Goal: Task Accomplishment & Management: Use online tool/utility

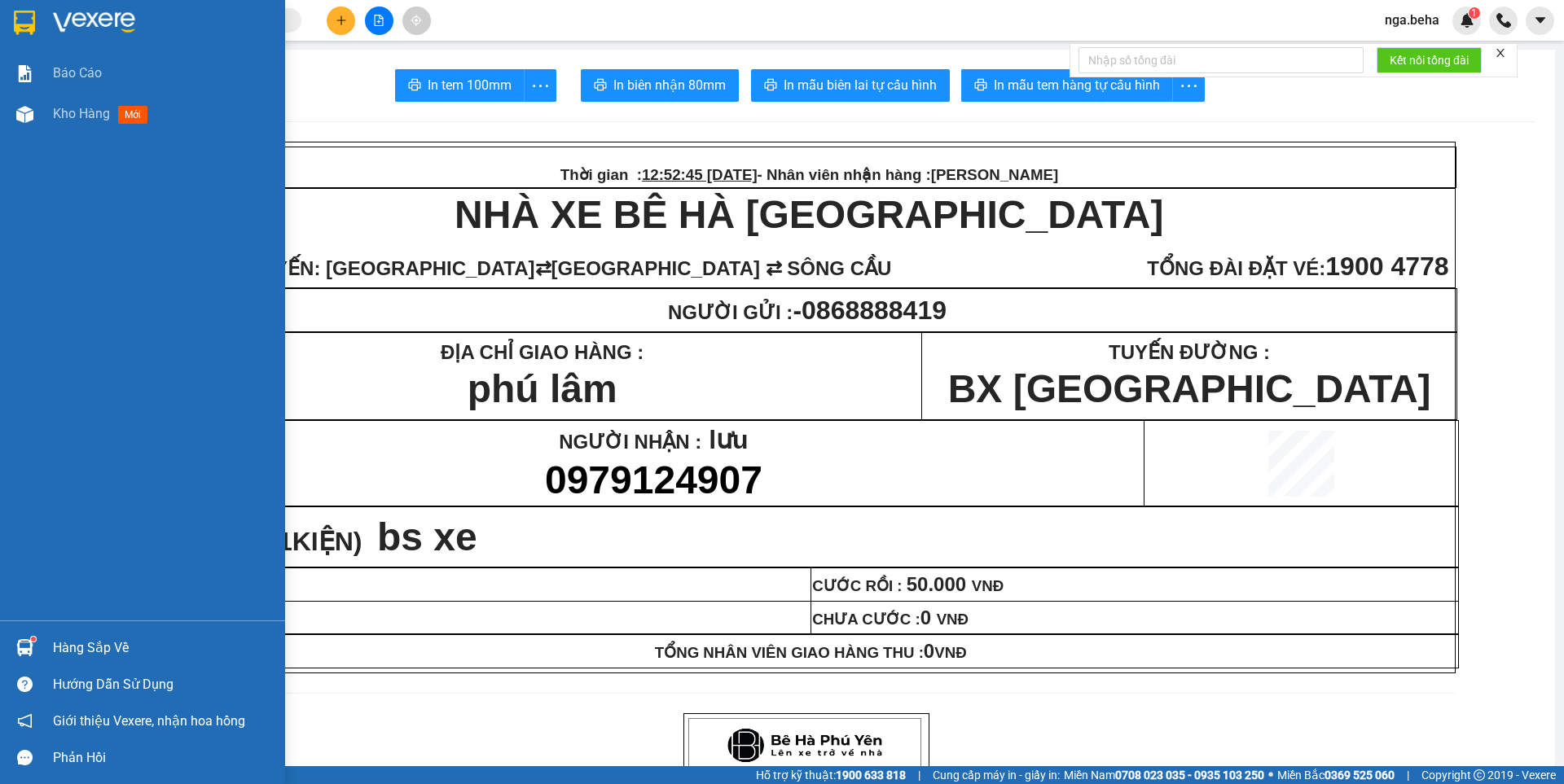
click at [45, 116] on div "Kho hàng mới" at bounding box center [143, 114] width 285 height 41
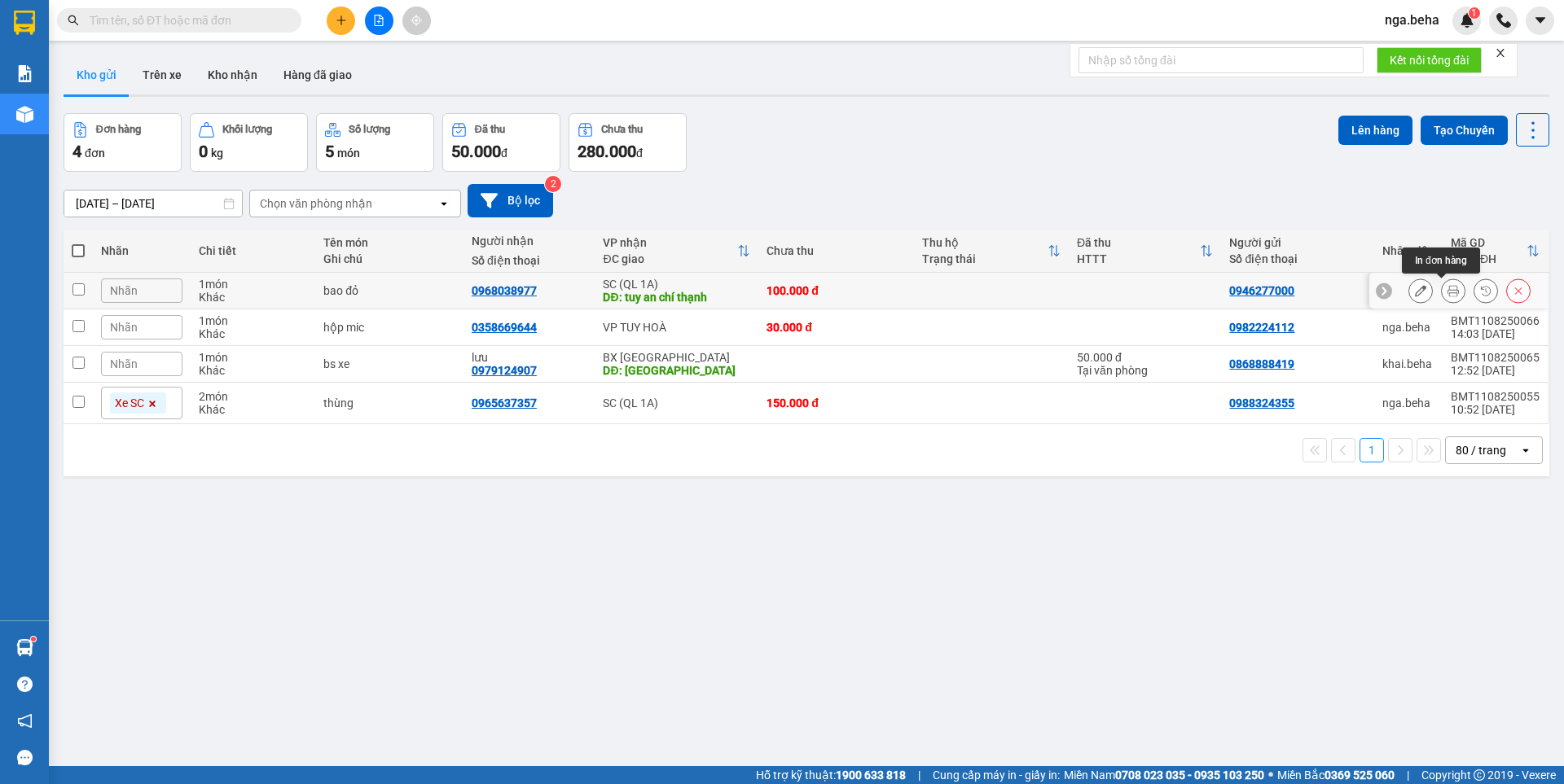
click at [1447, 288] on button at bounding box center [1453, 291] width 23 height 28
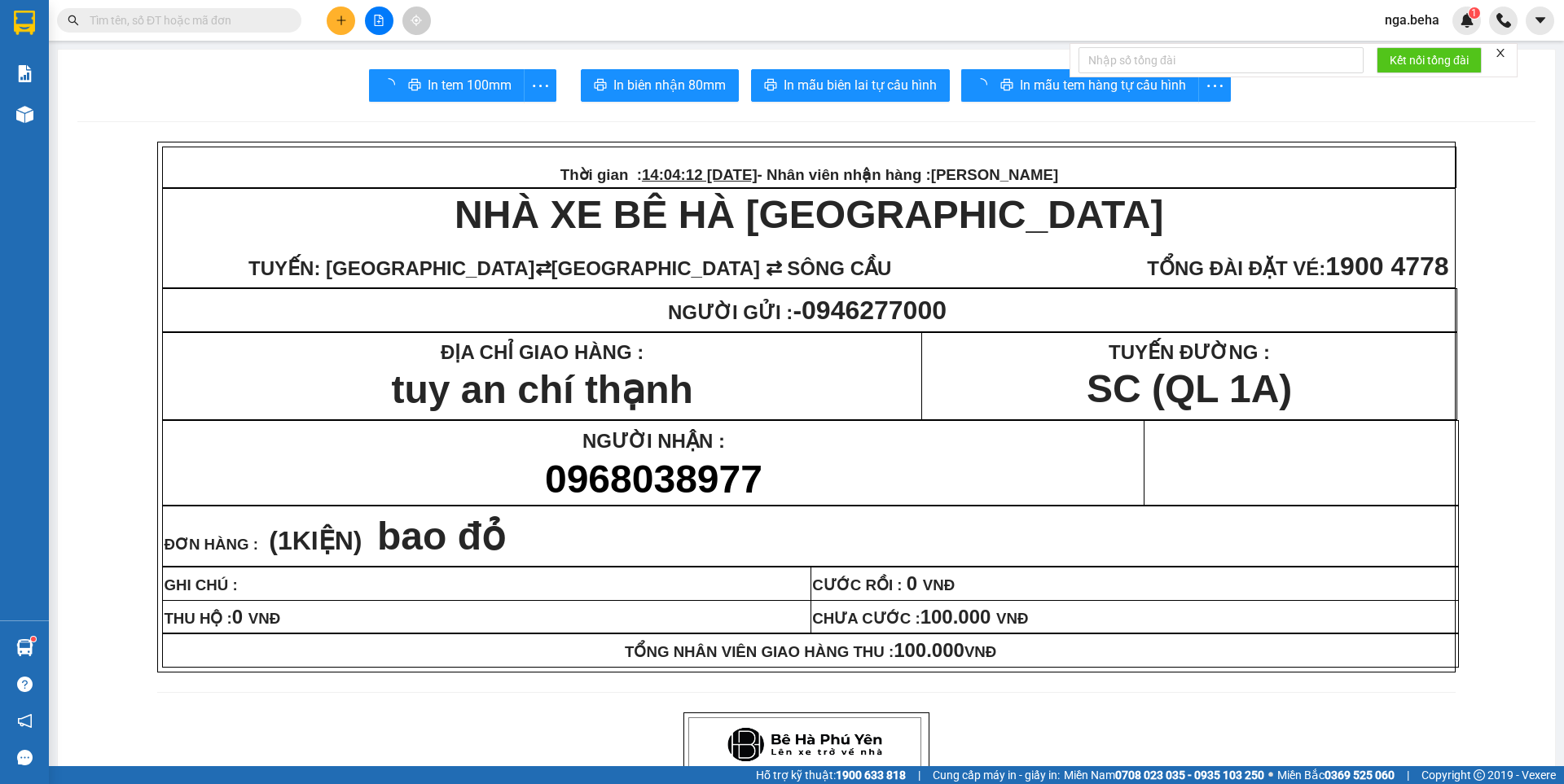
click at [1033, 89] on span "In mẫu tem hàng tự cấu hình" at bounding box center [1077, 85] width 167 height 20
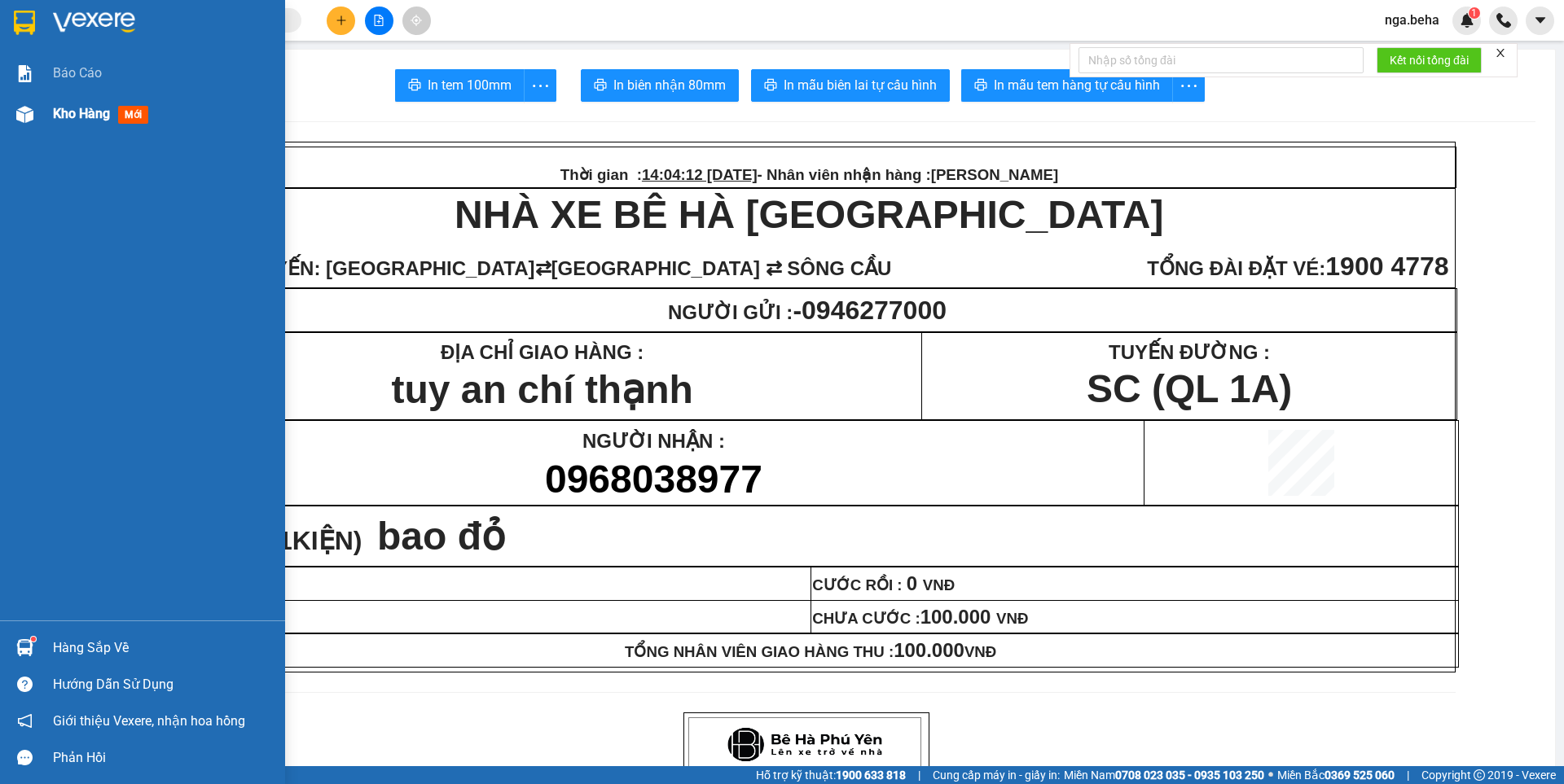
click at [54, 105] on span "Kho hàng" at bounding box center [82, 113] width 57 height 15
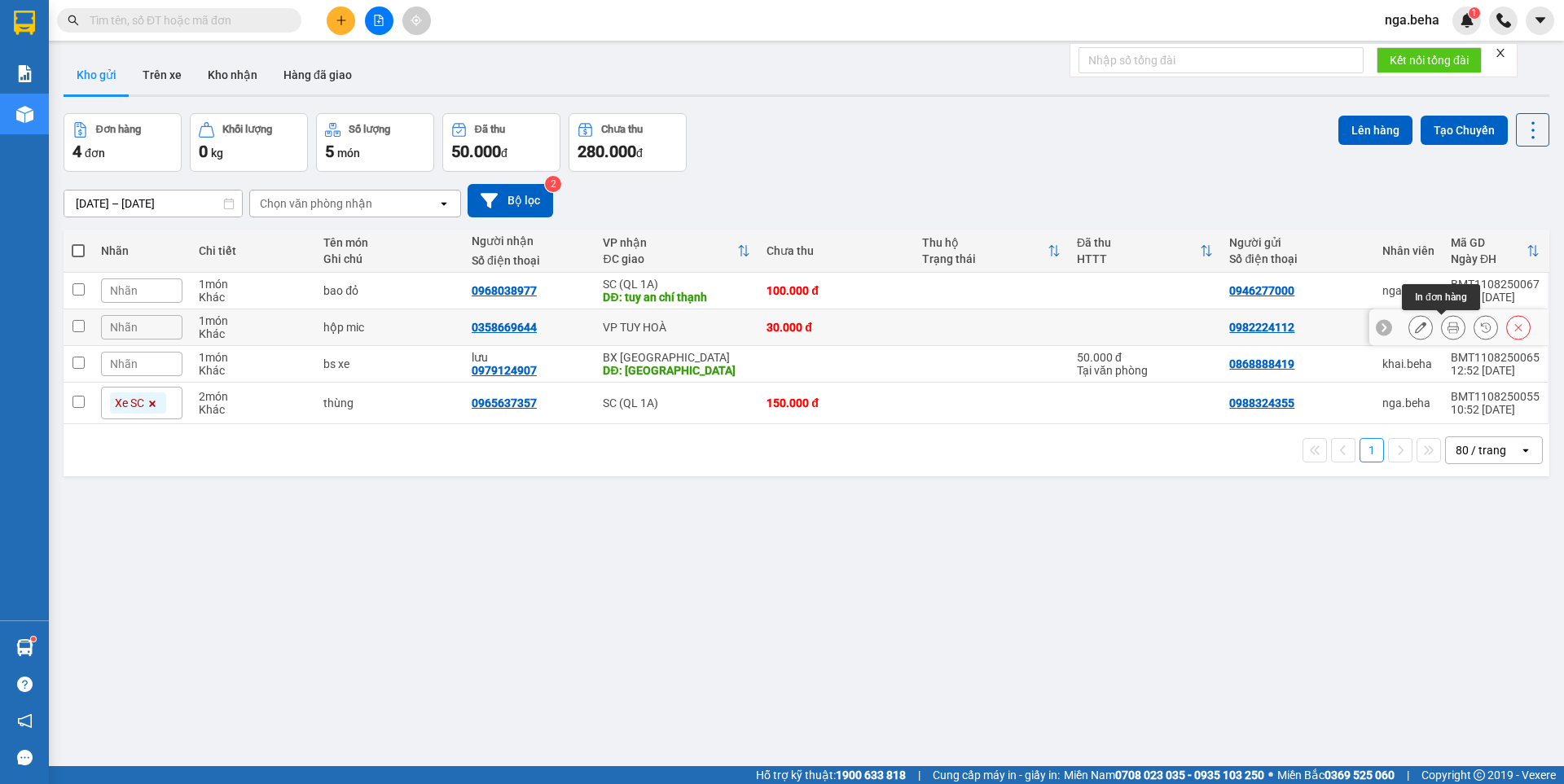
click at [1447, 323] on button at bounding box center [1453, 328] width 23 height 28
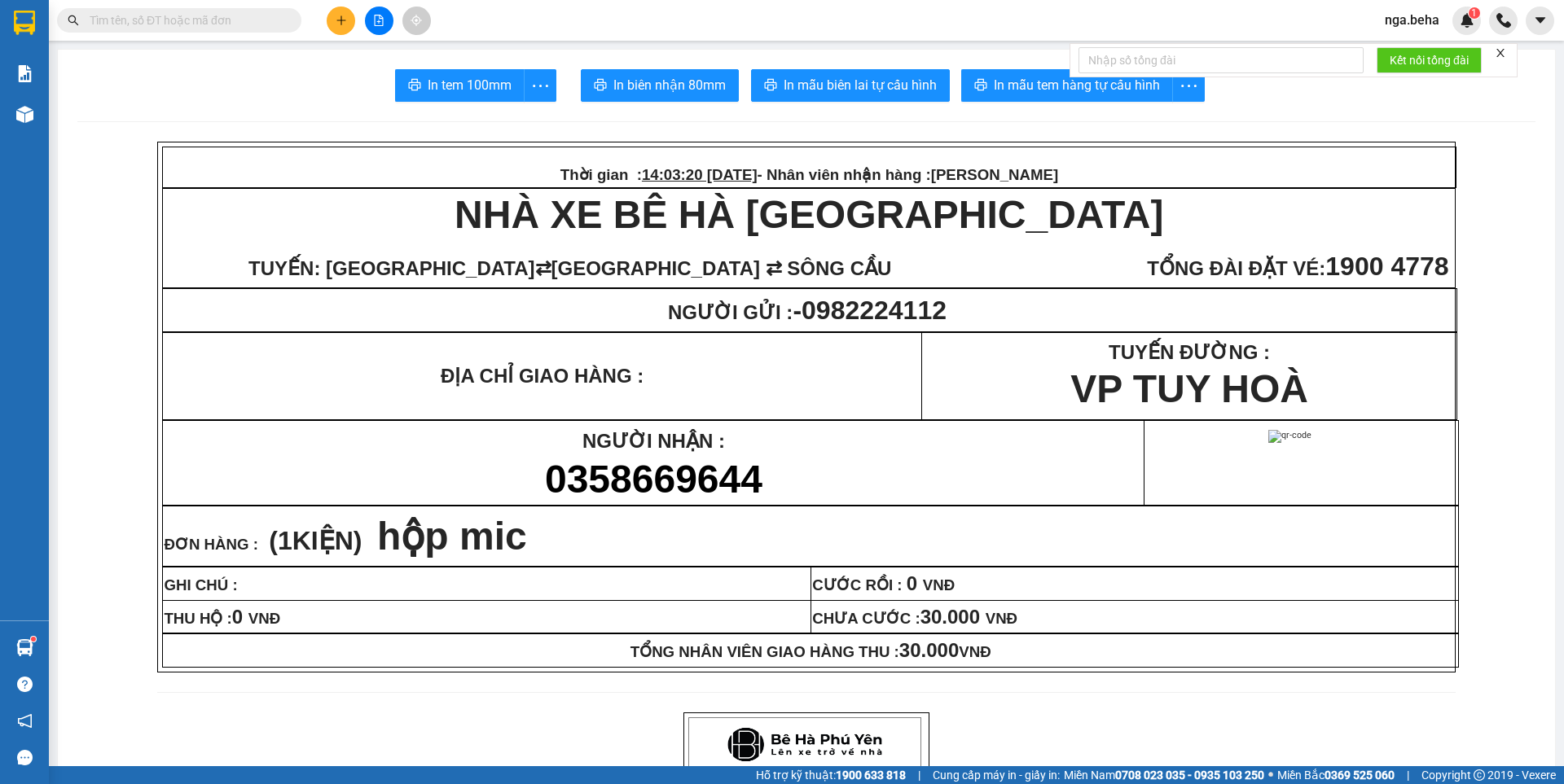
click at [985, 69] on button "In mẫu tem hàng tự cấu hình" at bounding box center [1067, 85] width 212 height 33
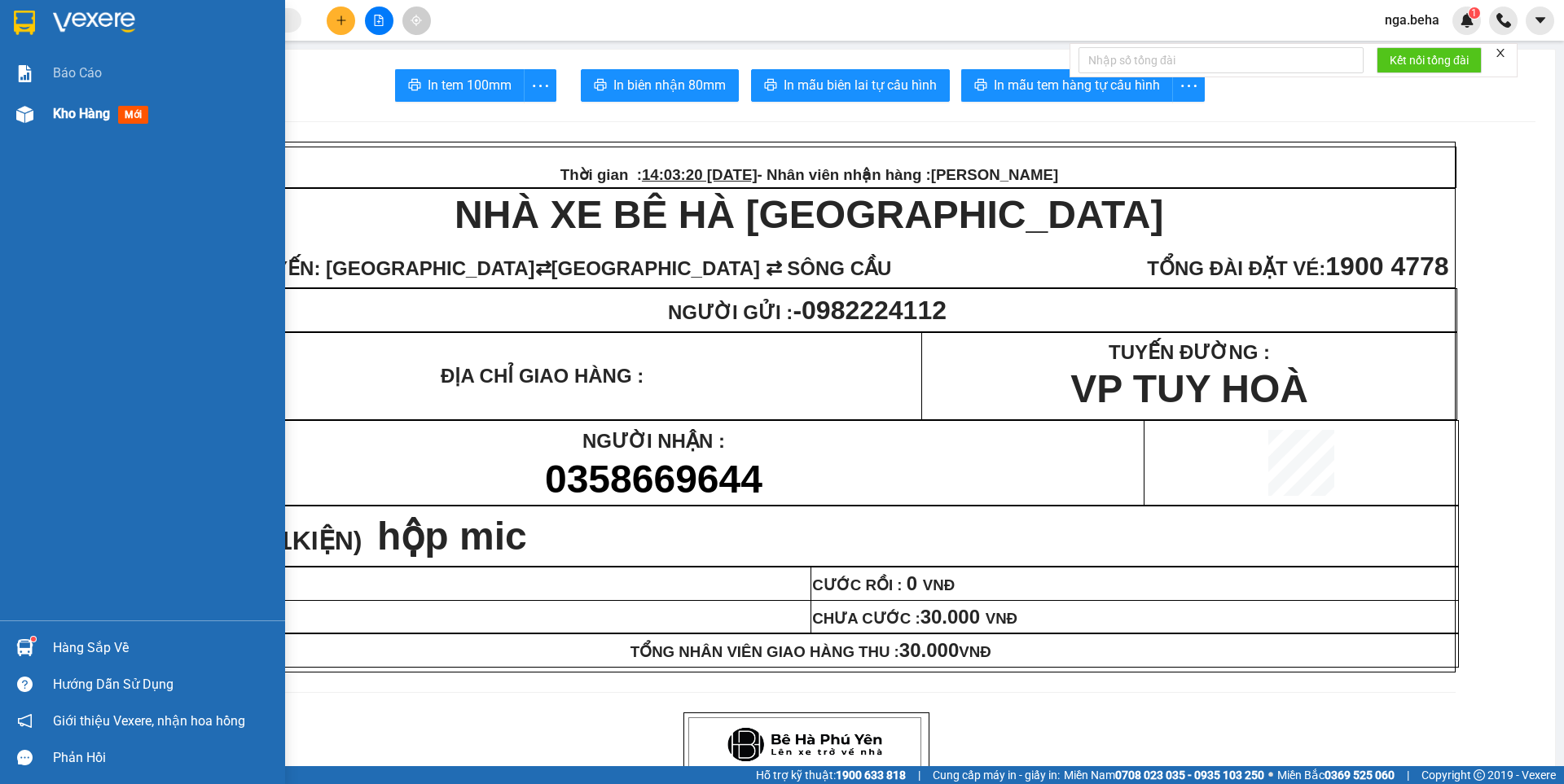
click at [24, 121] on img at bounding box center [24, 113] width 17 height 17
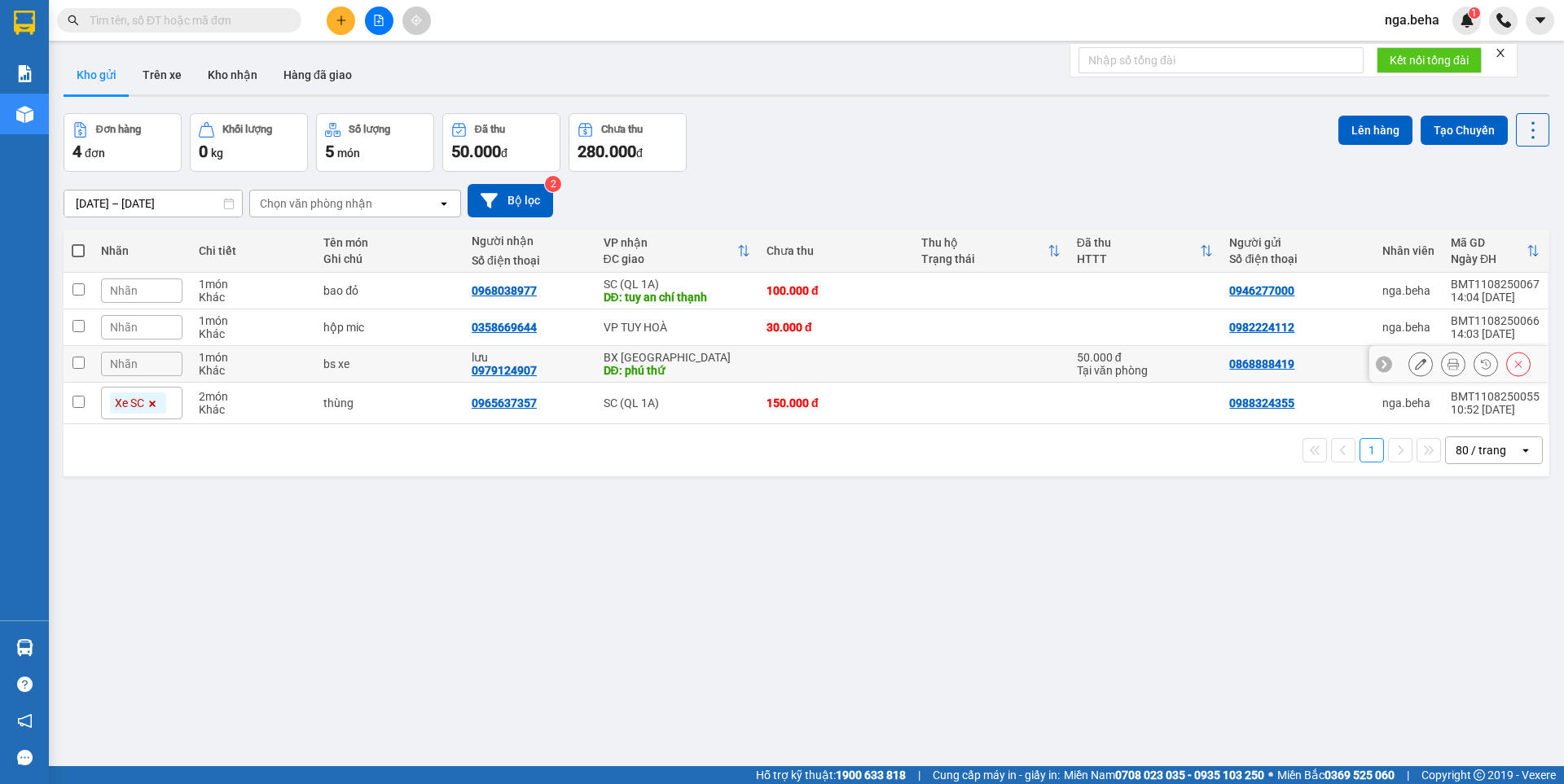
click at [1415, 361] on icon at bounding box center [1420, 363] width 12 height 12
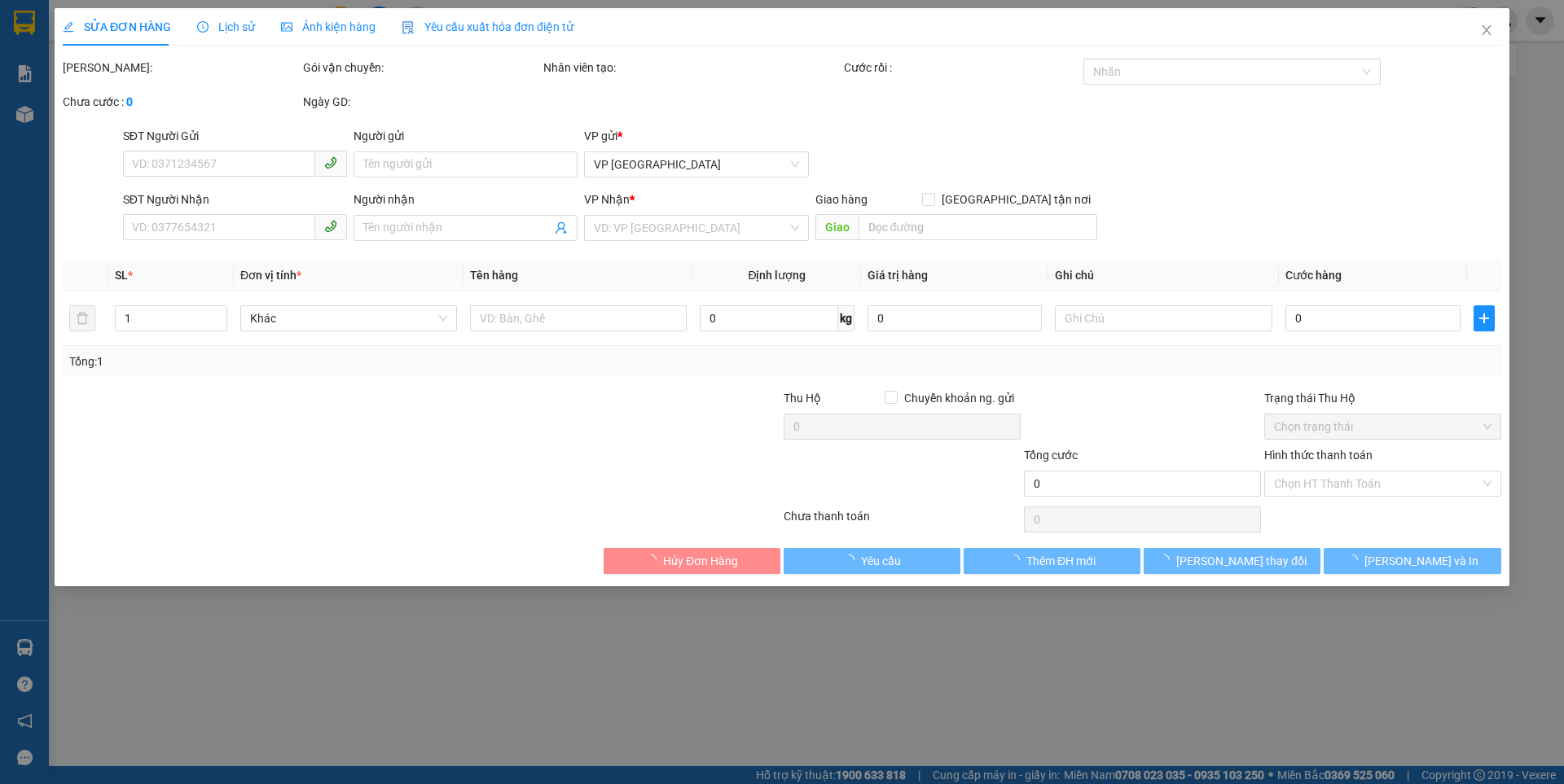
type input "0868888419"
type input "0979124907"
type input "lưu"
type input "phú thứ"
type input "50.000"
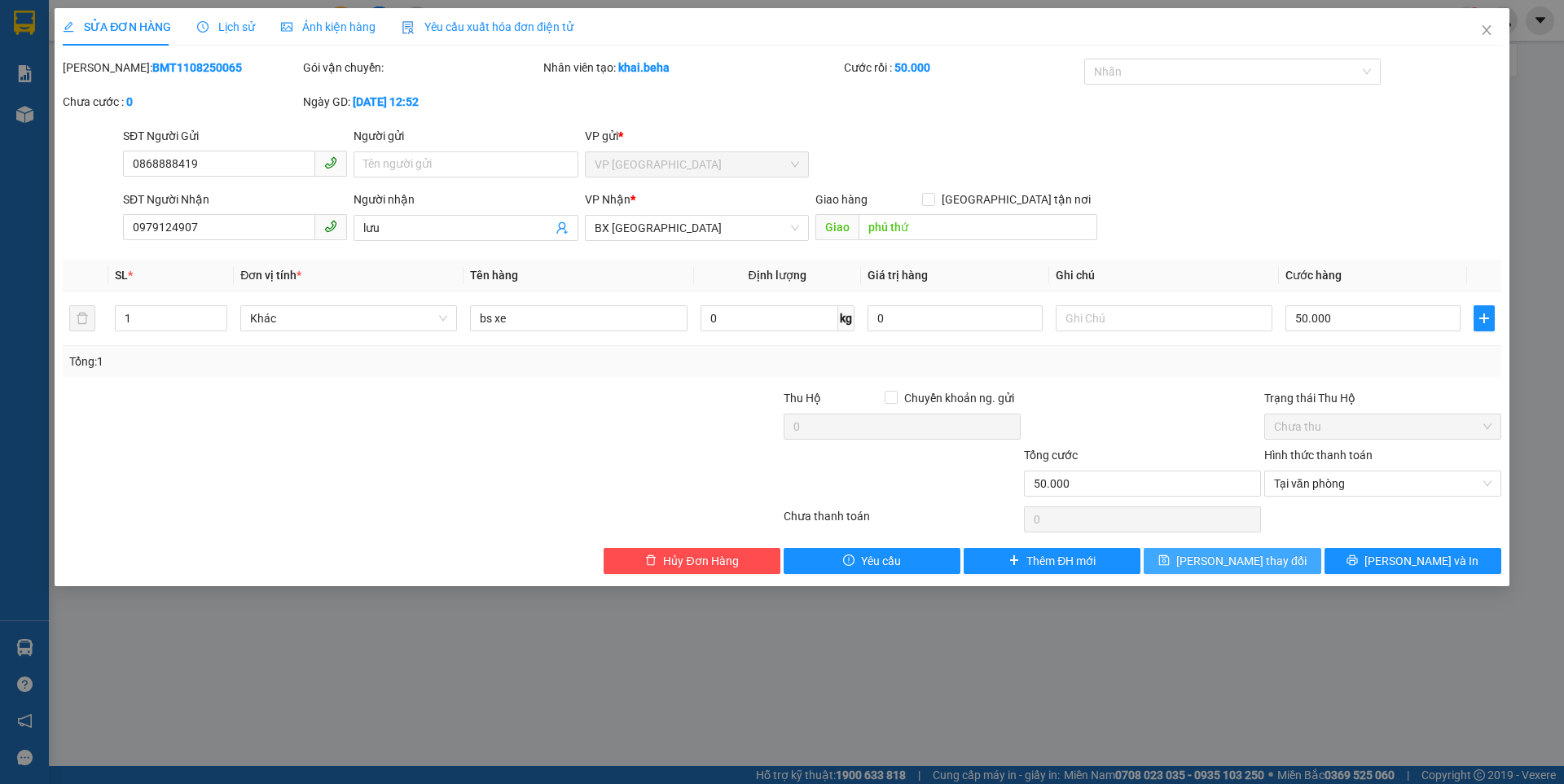
click at [1216, 564] on span "[PERSON_NAME] thay đổi" at bounding box center [1241, 561] width 130 height 18
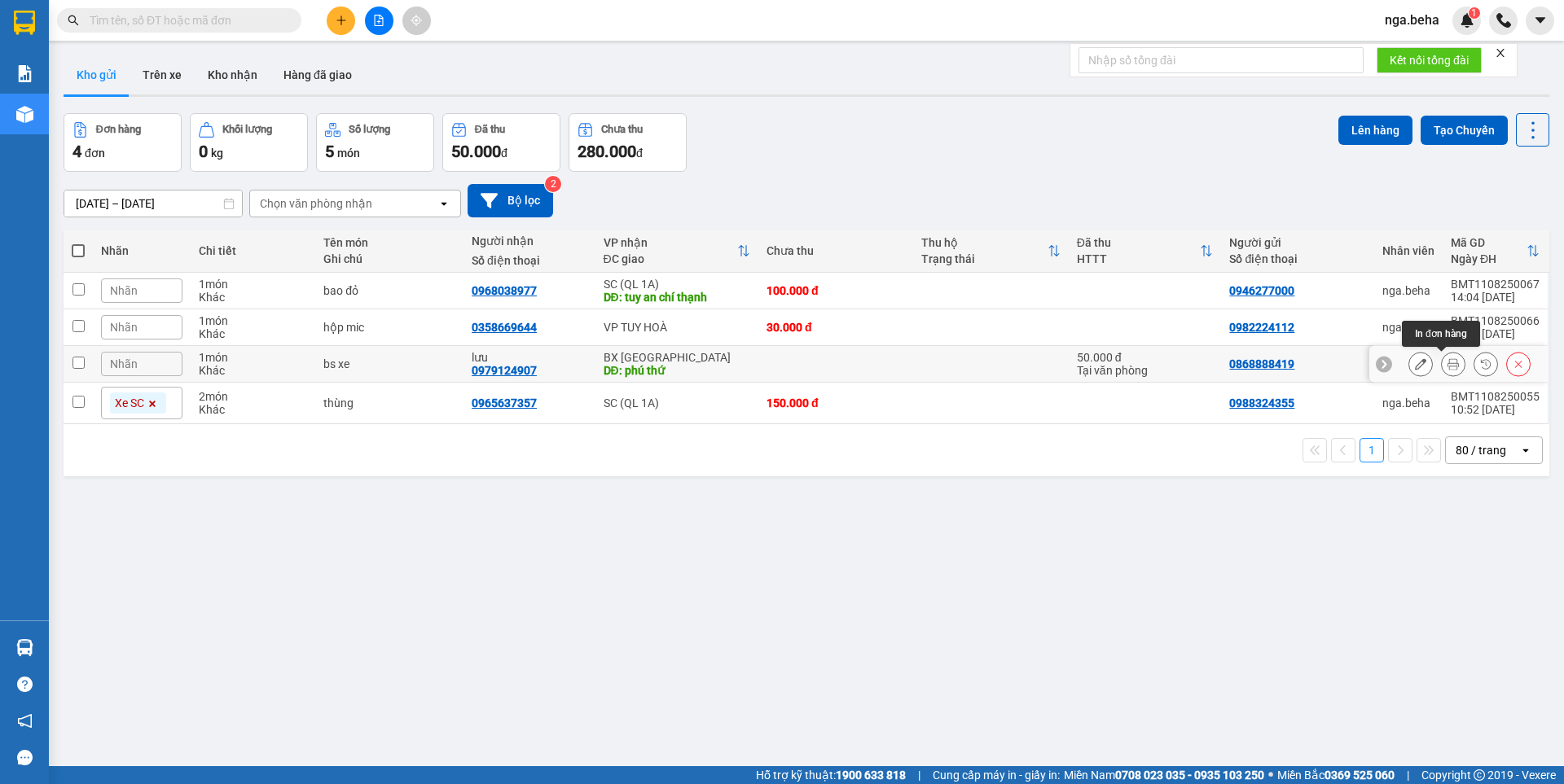
click at [1447, 364] on icon at bounding box center [1452, 363] width 12 height 12
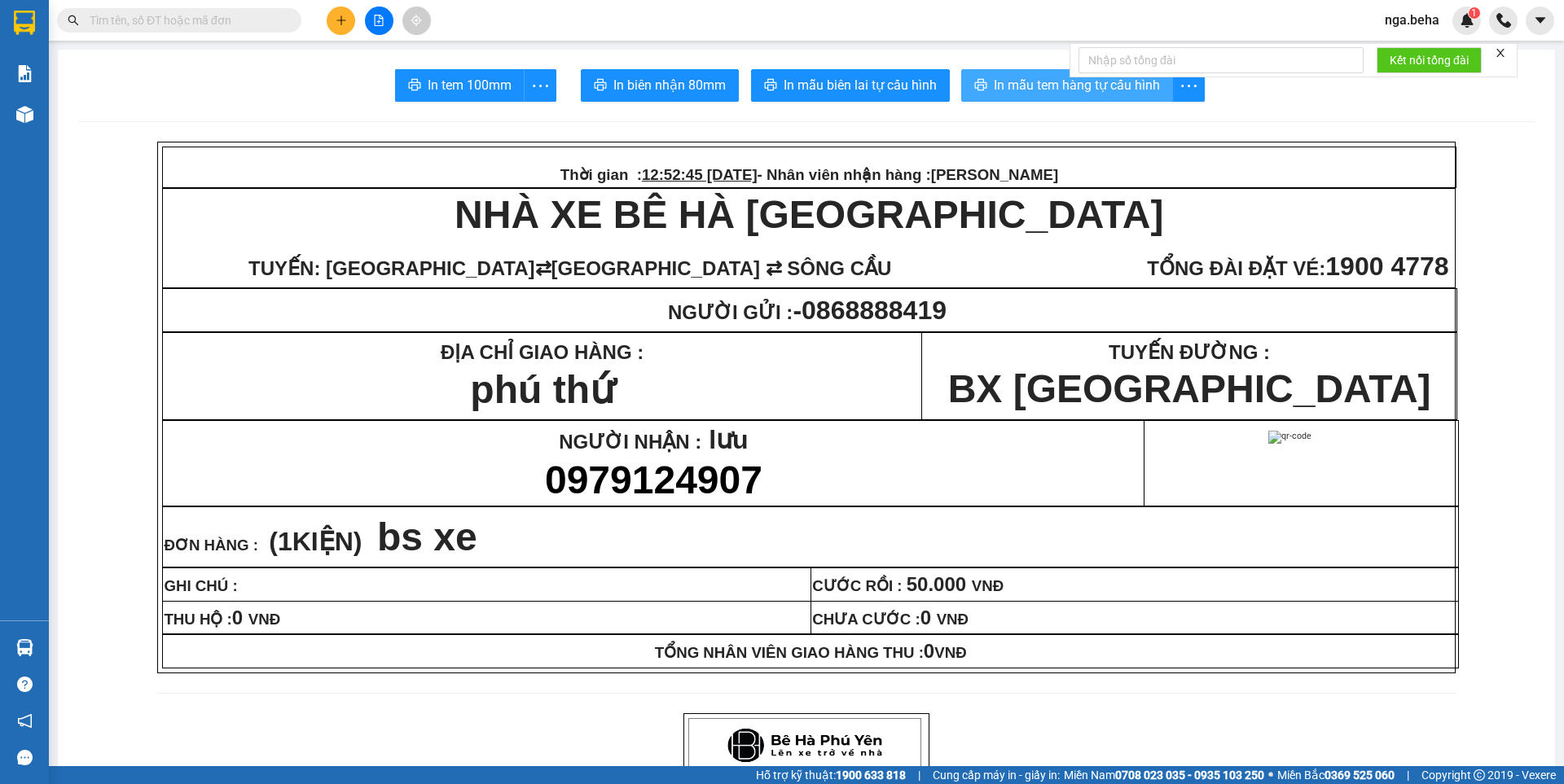
click at [1054, 89] on span "In mẫu tem hàng tự cấu hình" at bounding box center [1077, 85] width 167 height 20
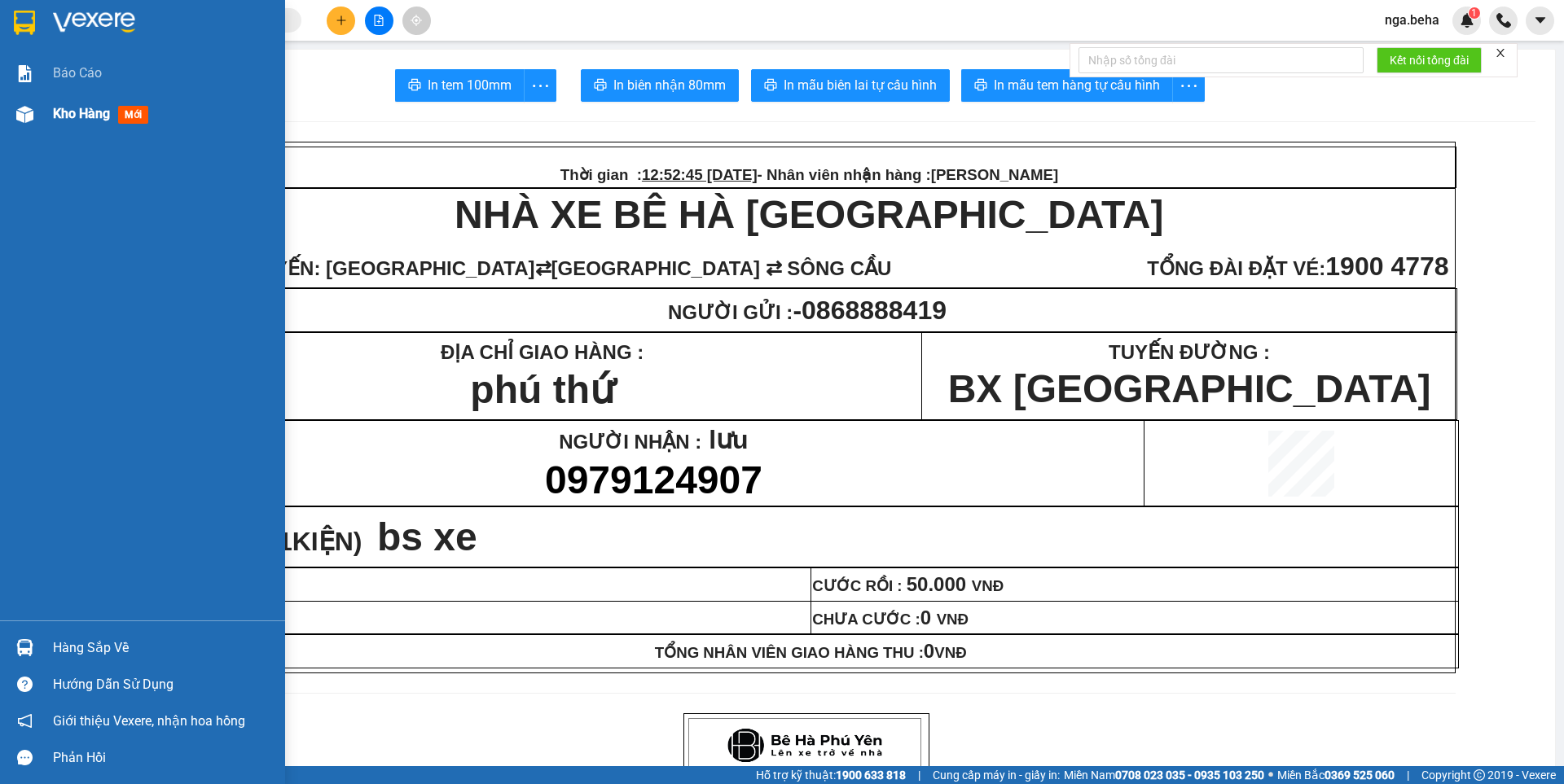
click at [31, 108] on img at bounding box center [24, 113] width 17 height 17
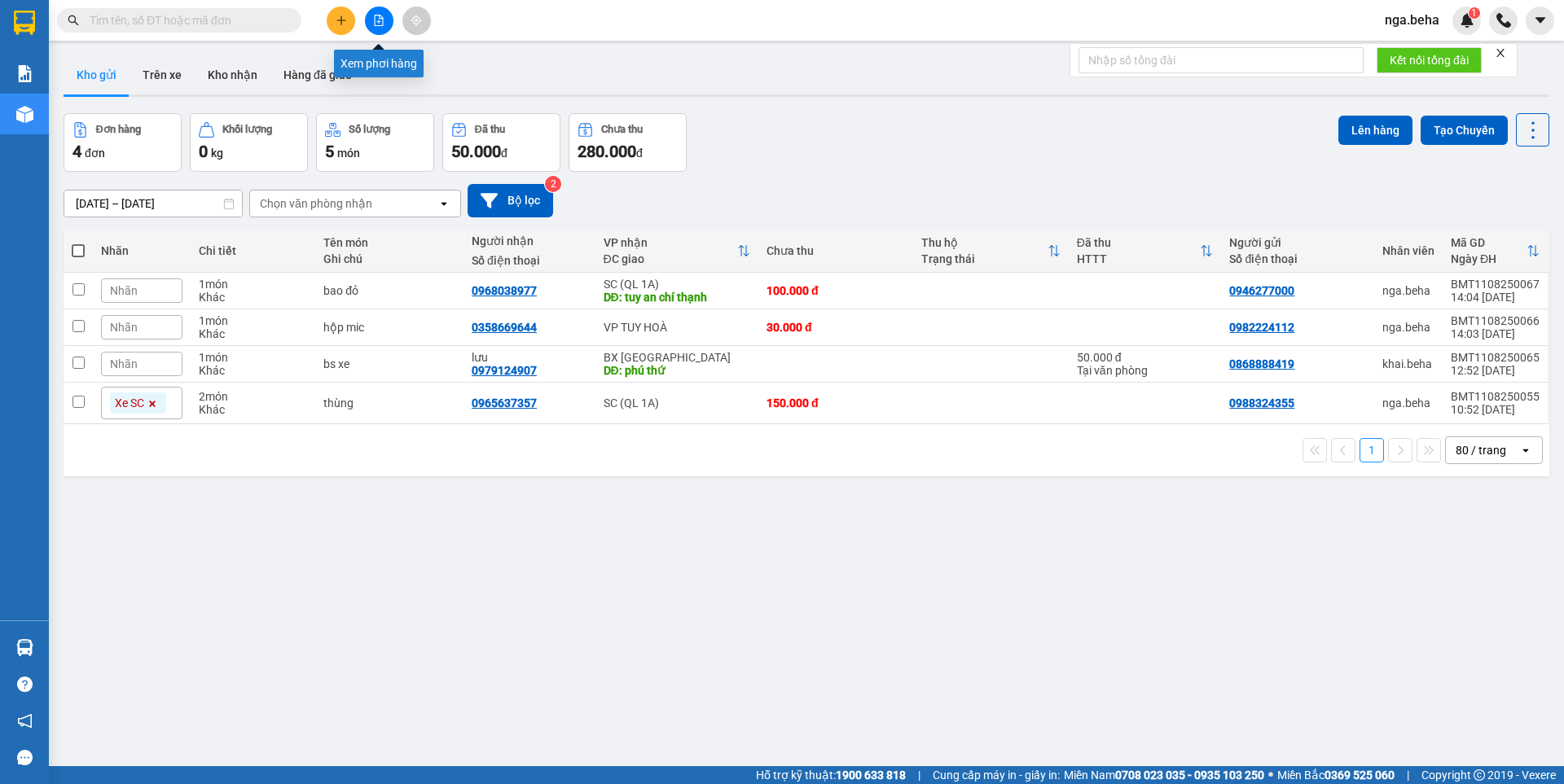
click at [377, 24] on icon "file-add" at bounding box center [378, 20] width 12 height 12
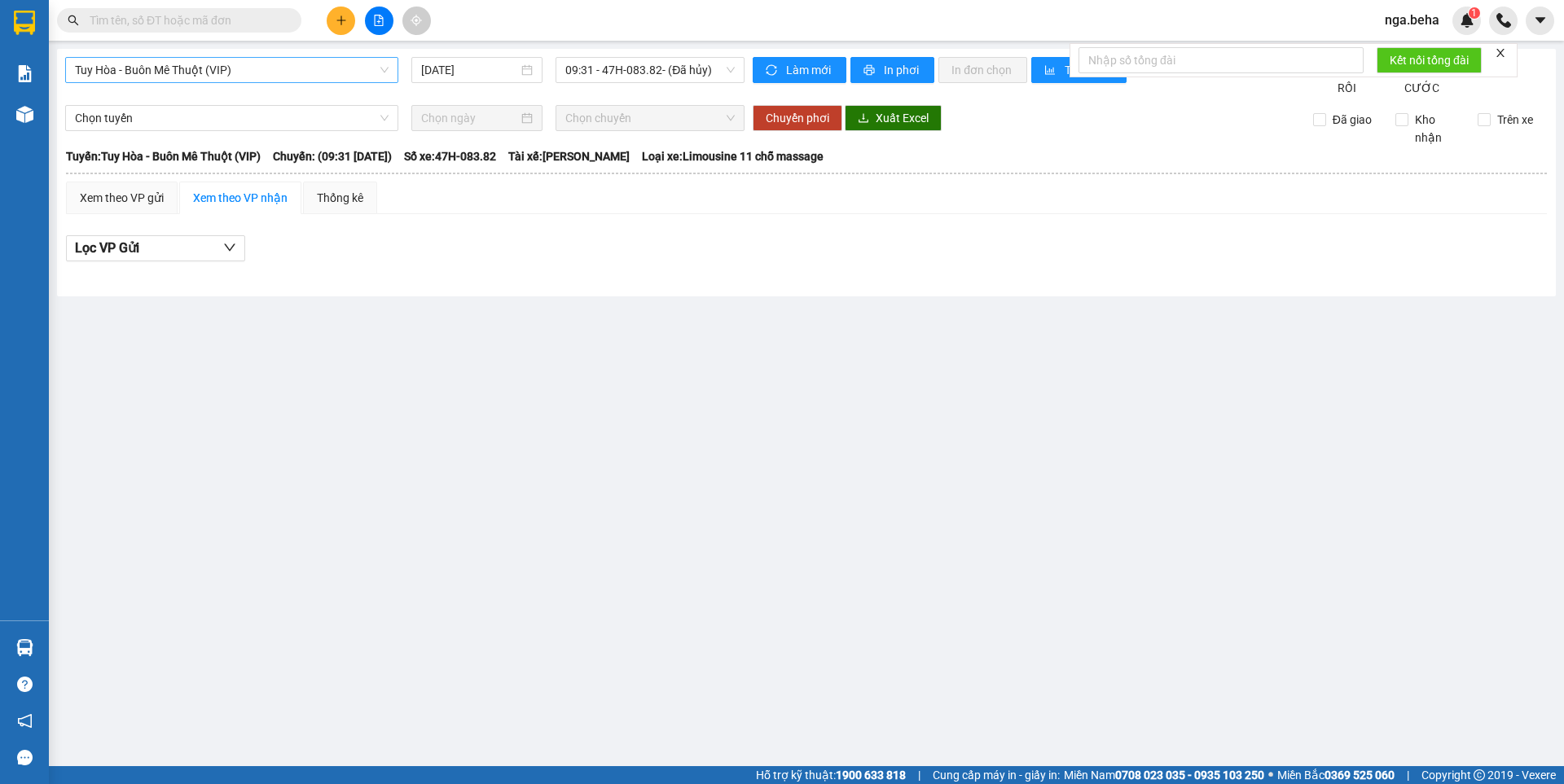
click at [206, 60] on span "Tuy Hòa - Buôn Mê Thuột (VIP)" at bounding box center [232, 70] width 314 height 25
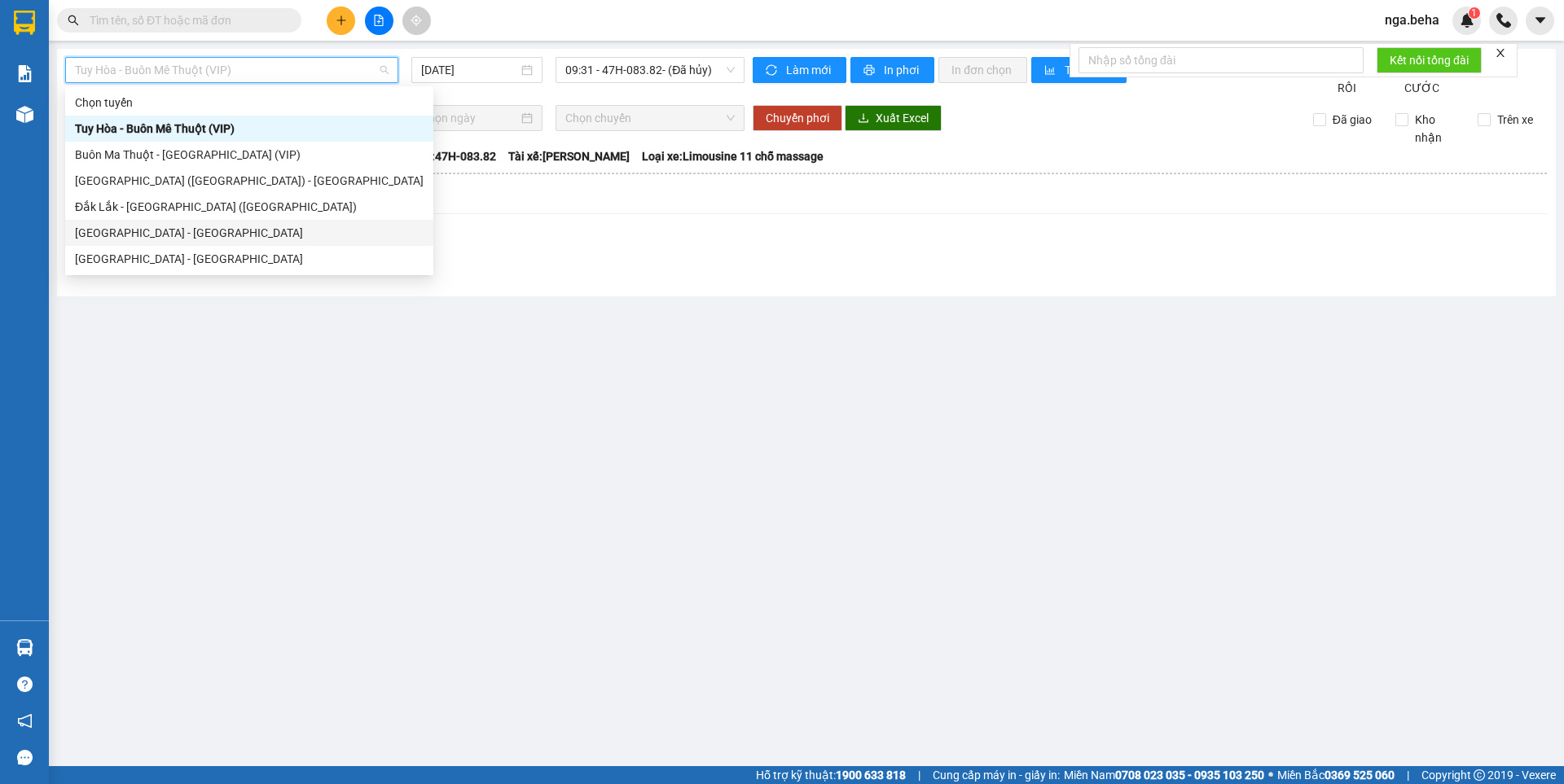
click at [206, 237] on div "[GEOGRAPHIC_DATA] - [GEOGRAPHIC_DATA]" at bounding box center [249, 233] width 348 height 18
type input "[DATE]"
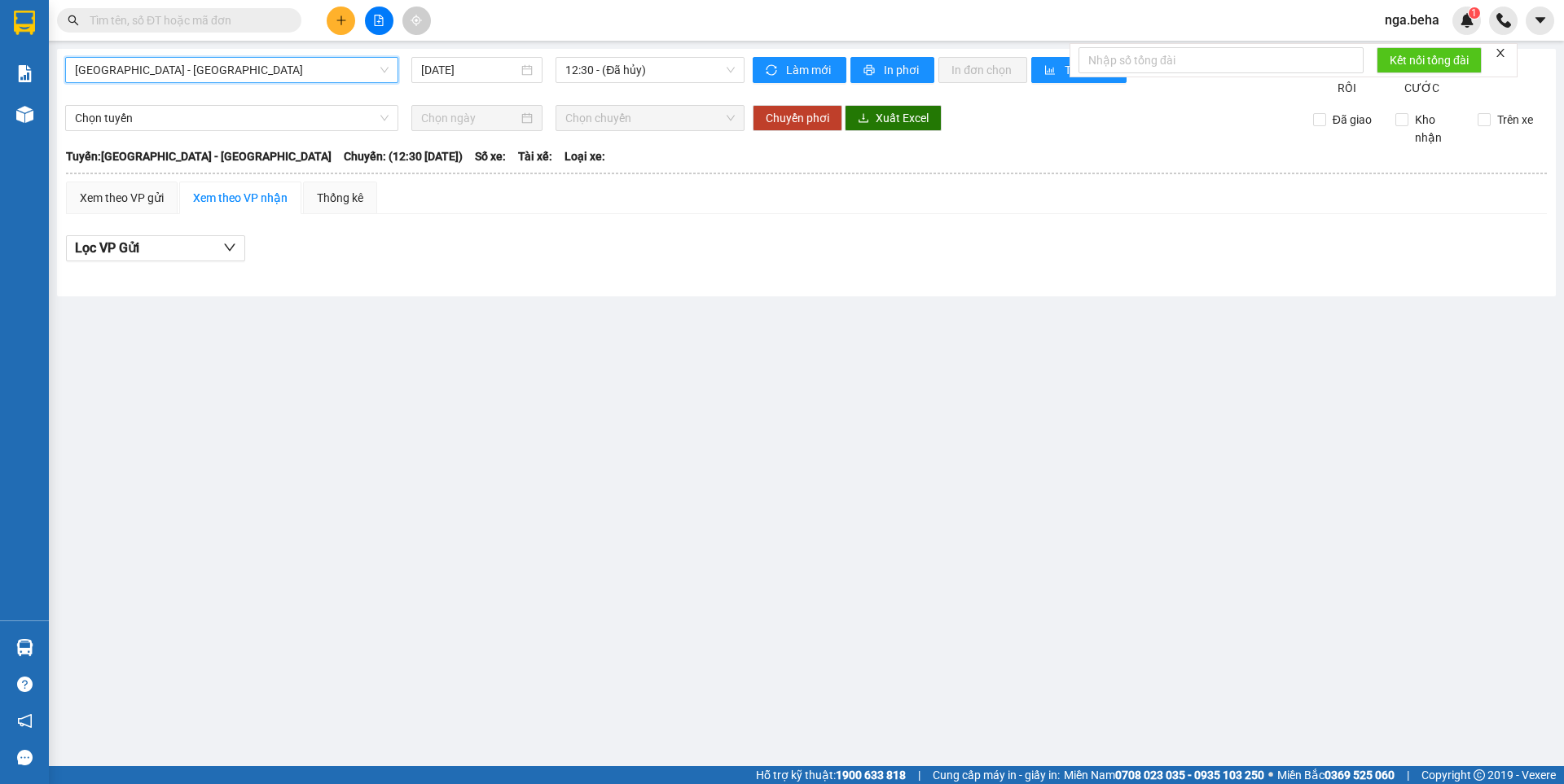
click at [253, 78] on span "[GEOGRAPHIC_DATA] - [GEOGRAPHIC_DATA]" at bounding box center [232, 70] width 314 height 25
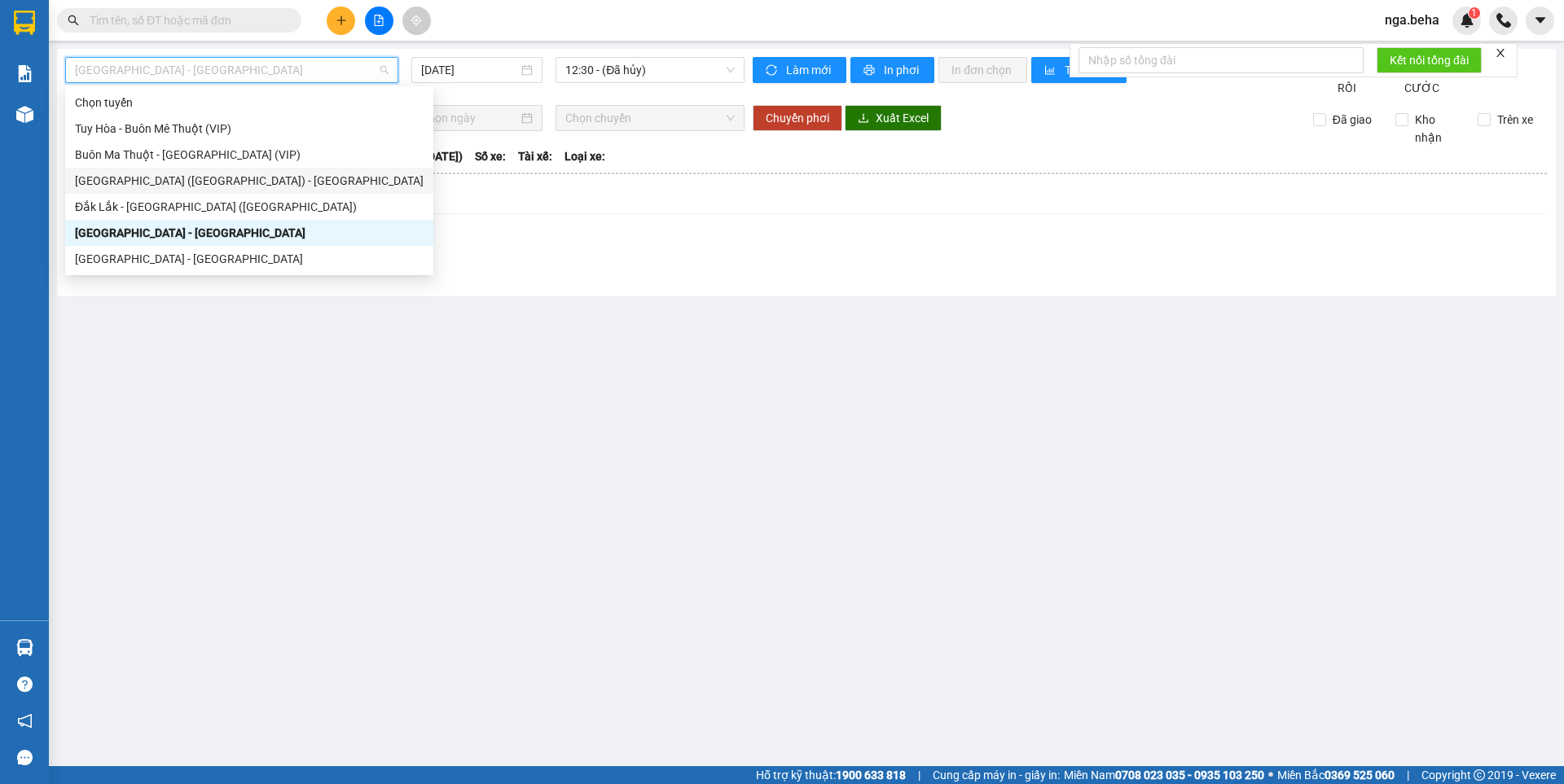
click at [198, 182] on div "[GEOGRAPHIC_DATA] ([GEOGRAPHIC_DATA]) - [GEOGRAPHIC_DATA]" at bounding box center [249, 181] width 348 height 18
type input "[DATE]"
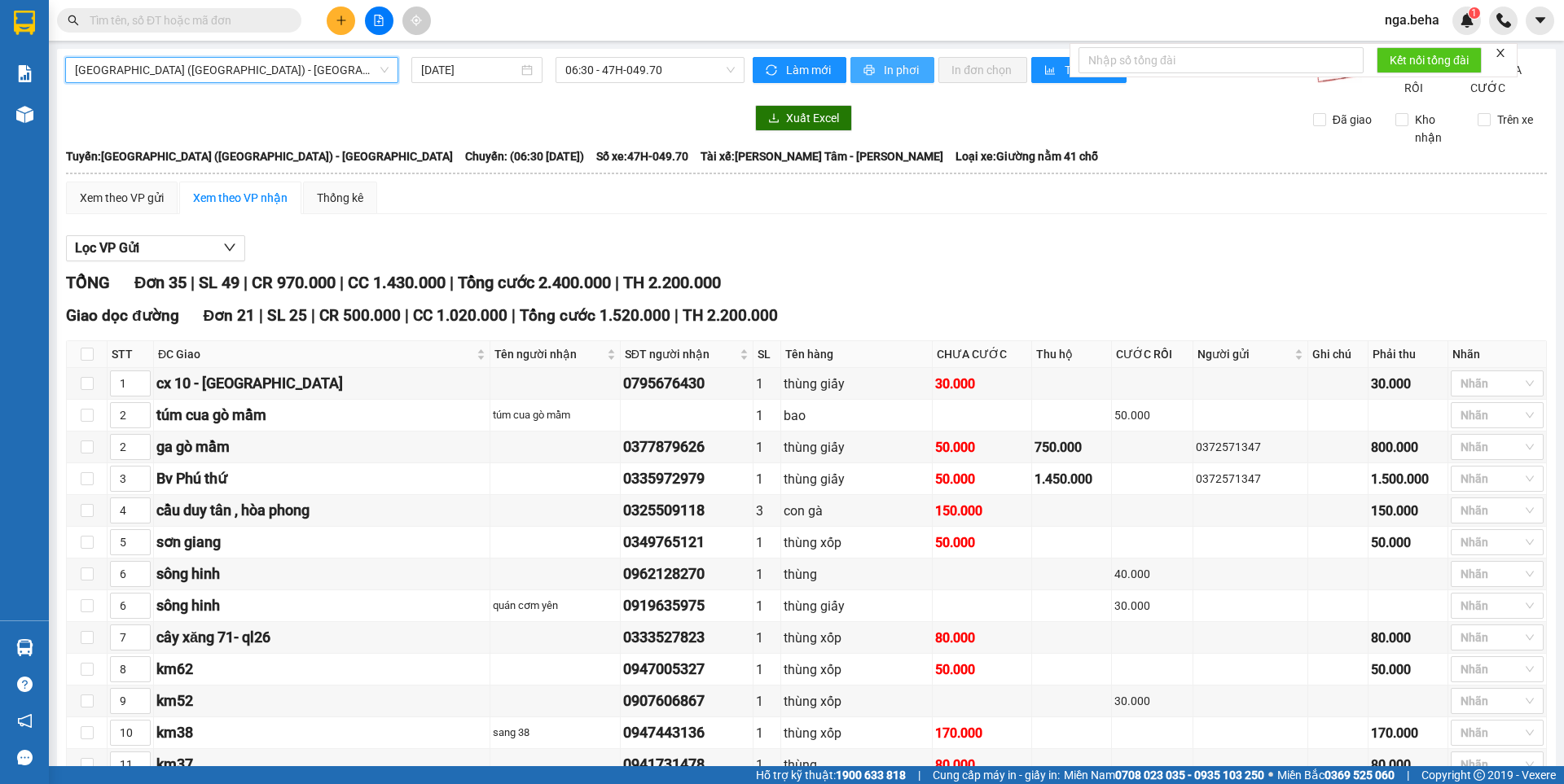
click at [896, 72] on span "In phơi" at bounding box center [902, 70] width 37 height 18
